Goal: Navigation & Orientation: Find specific page/section

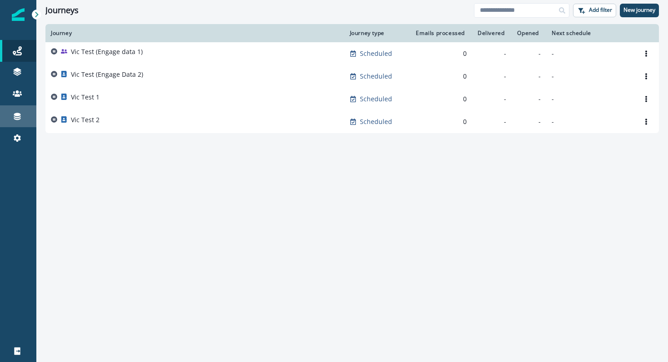
click at [14, 121] on div "Connections" at bounding box center [18, 116] width 29 height 11
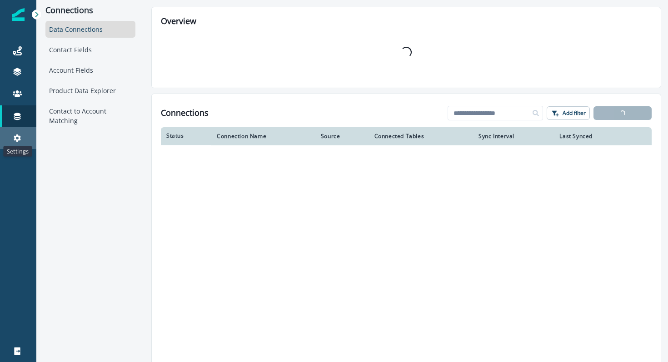
click at [13, 136] on icon at bounding box center [17, 138] width 9 height 9
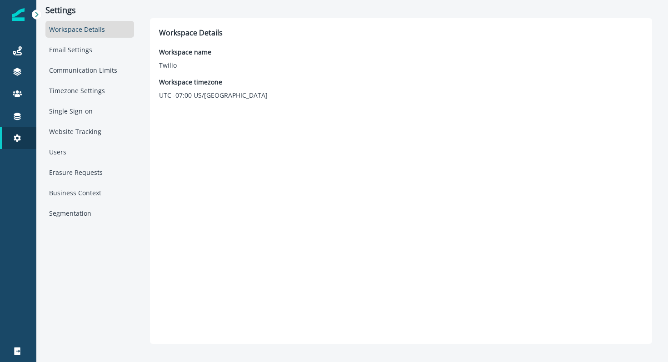
click at [35, 17] on icon at bounding box center [37, 14] width 6 height 6
